Goal: Task Accomplishment & Management: Manage account settings

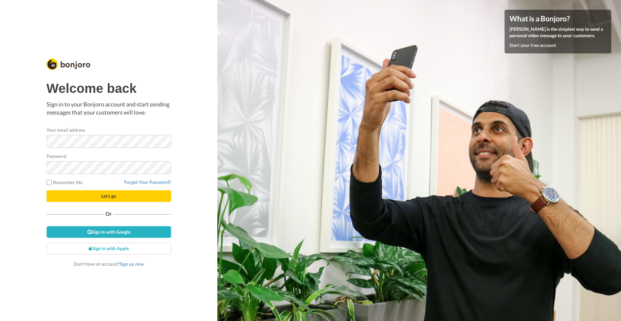
click at [91, 176] on form "Your email address Password Remember Me Forgot Your Password? Let's go" at bounding box center [109, 163] width 125 height 75
click at [124, 231] on link "Sign in with Google" at bounding box center [109, 232] width 125 height 12
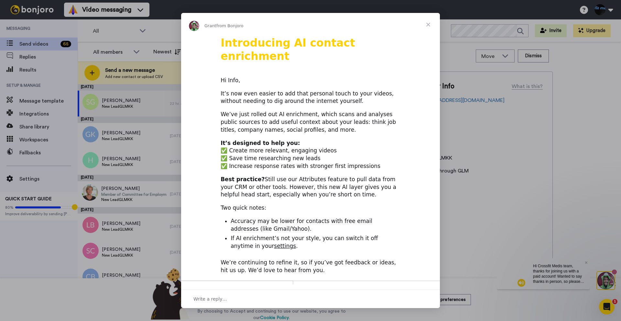
click at [431, 21] on span "Close" at bounding box center [428, 24] width 23 height 23
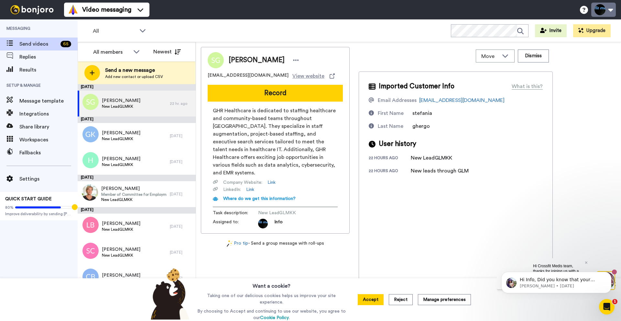
click at [604, 11] on button at bounding box center [603, 10] width 25 height 14
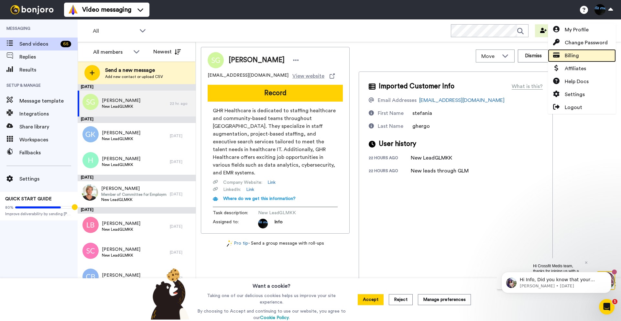
click at [583, 54] on link "Billing" at bounding box center [582, 55] width 68 height 13
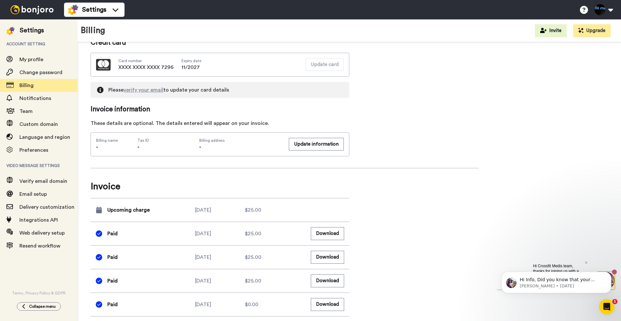
scroll to position [179, 0]
